Goal: Task Accomplishment & Management: Complete application form

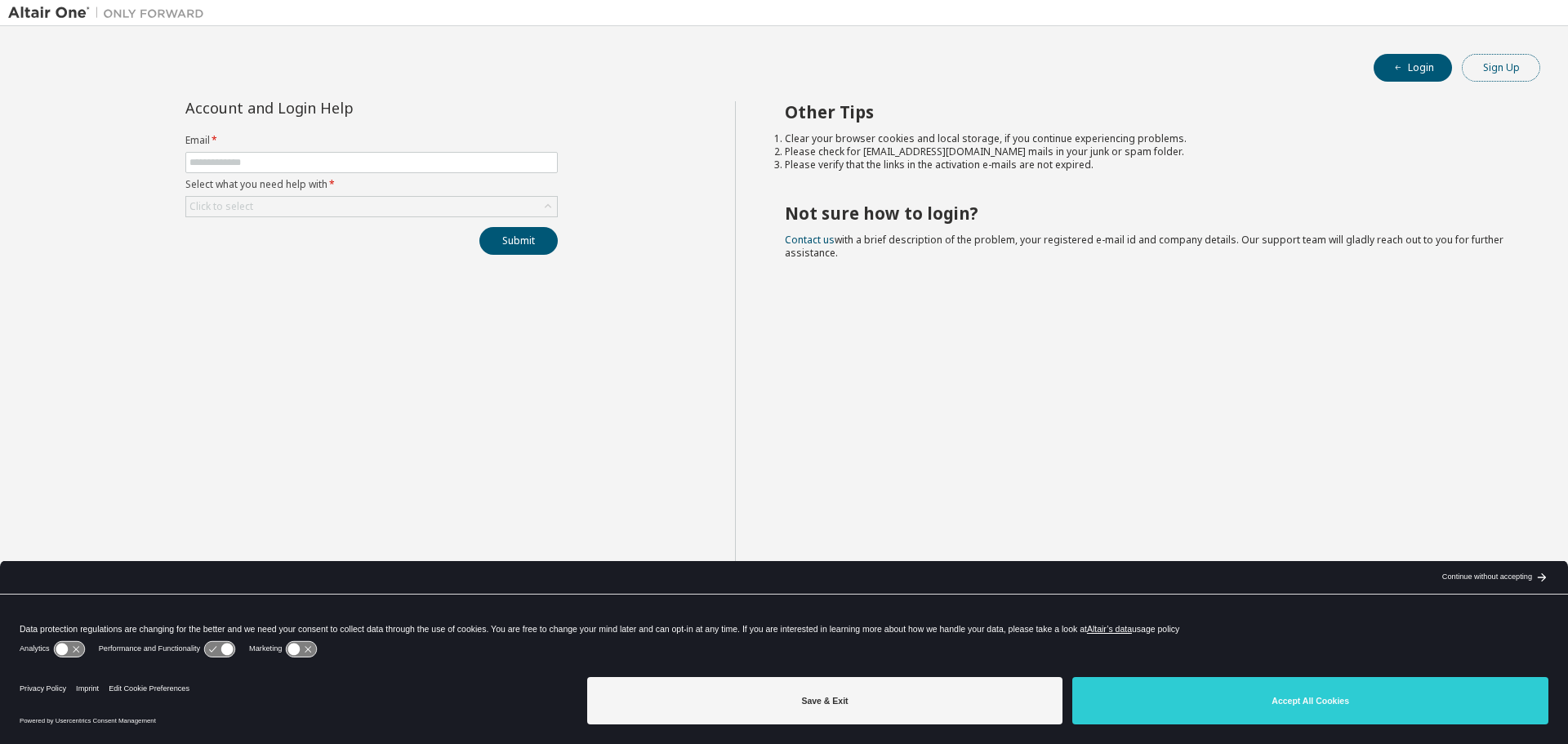
click at [1496, 74] on button "Sign Up" at bounding box center [1502, 68] width 79 height 28
click at [1407, 62] on button "Login" at bounding box center [1413, 68] width 79 height 28
